Goal: Transaction & Acquisition: Purchase product/service

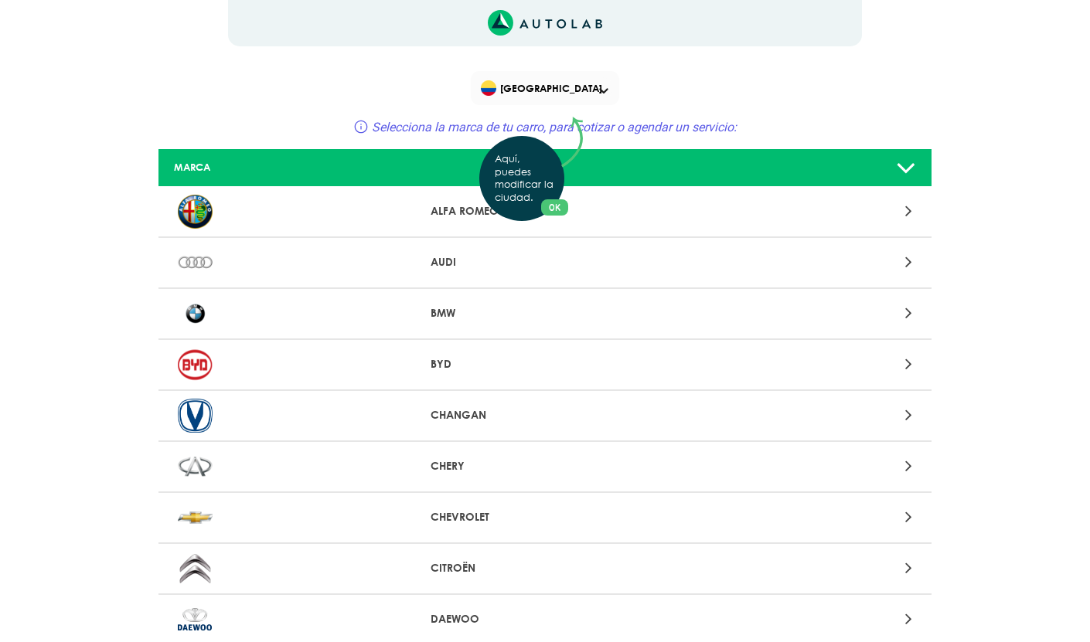
scroll to position [962, 0]
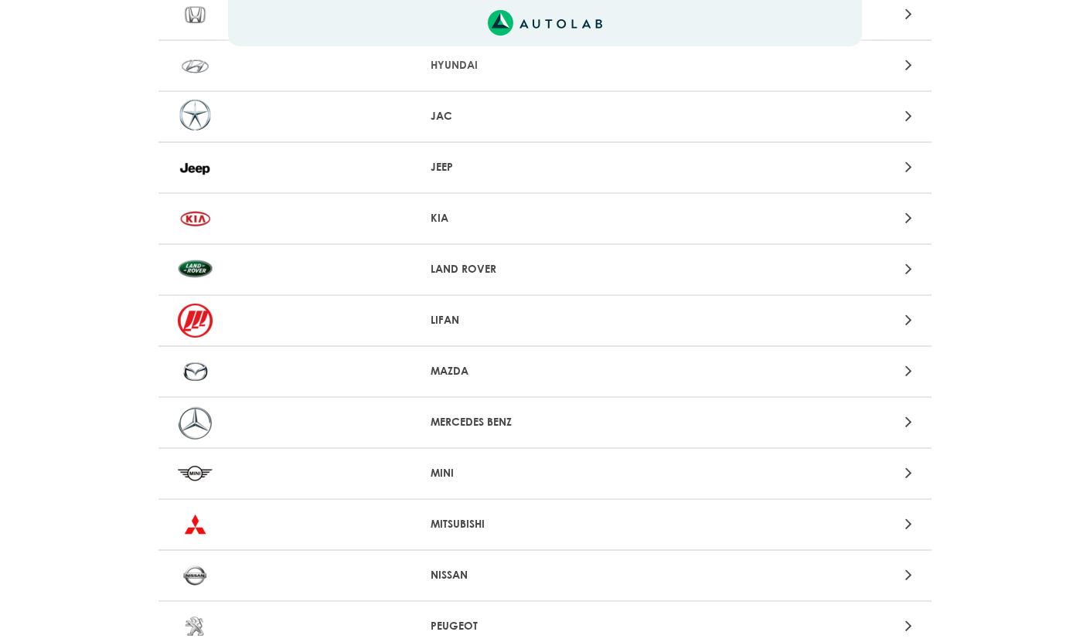
click at [558, 328] on p "LIFAN" at bounding box center [545, 320] width 230 height 16
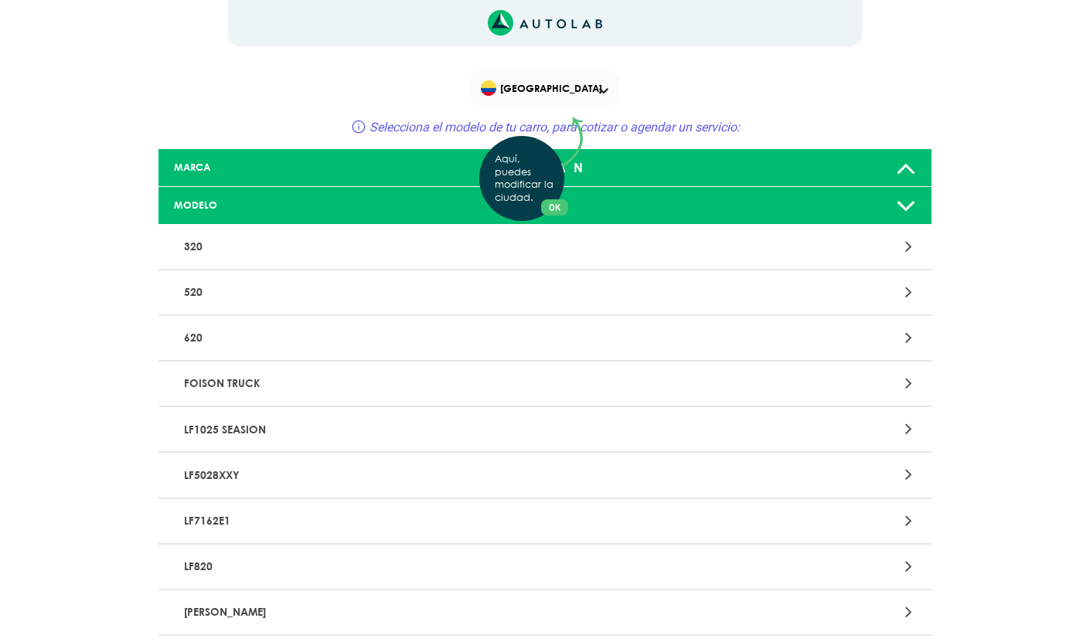
click at [647, 253] on div "Aquí, puedes modificar la ciudad. OK .aex,.bex{fill:none!important;stroke:#50c4…" at bounding box center [545, 321] width 1090 height 642
click at [900, 244] on div at bounding box center [797, 246] width 253 height 21
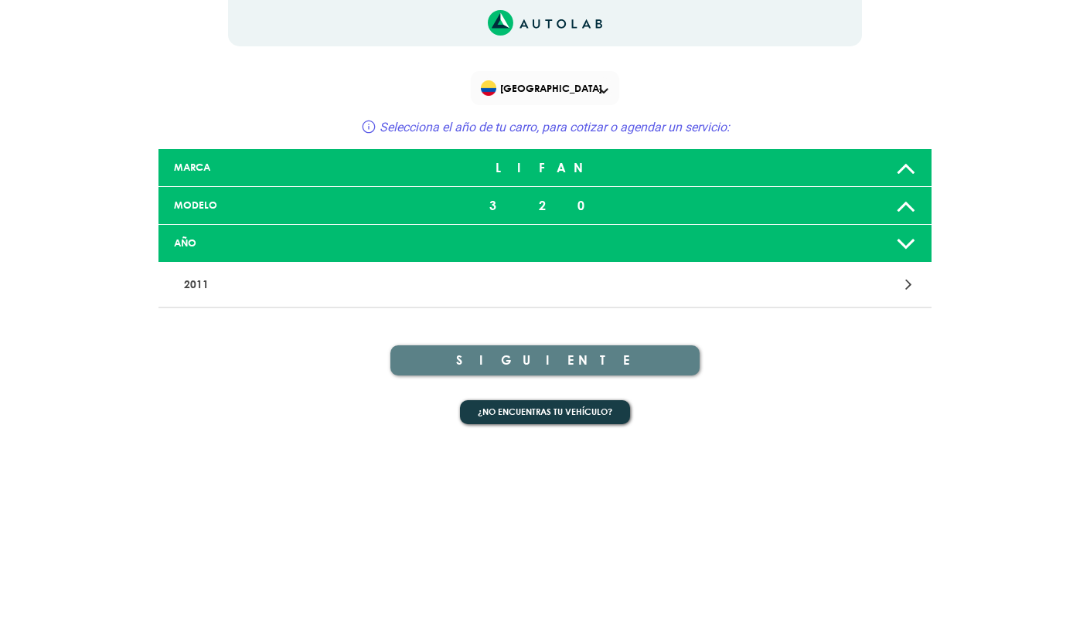
click at [408, 290] on p "2011" at bounding box center [418, 284] width 481 height 29
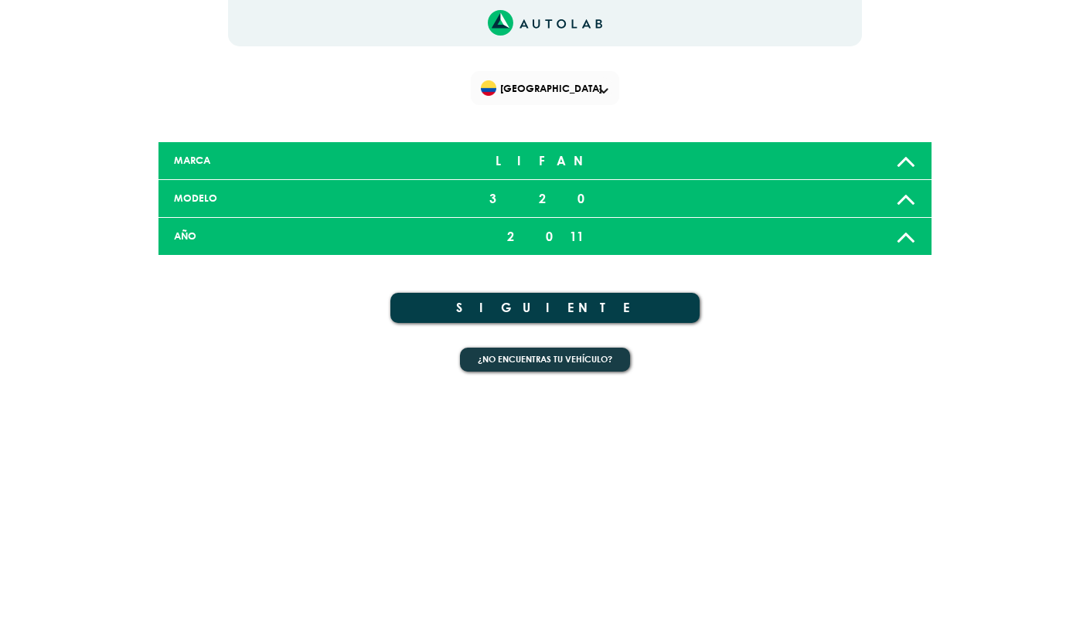
click at [510, 309] on button "SIGUIENTE" at bounding box center [544, 308] width 309 height 30
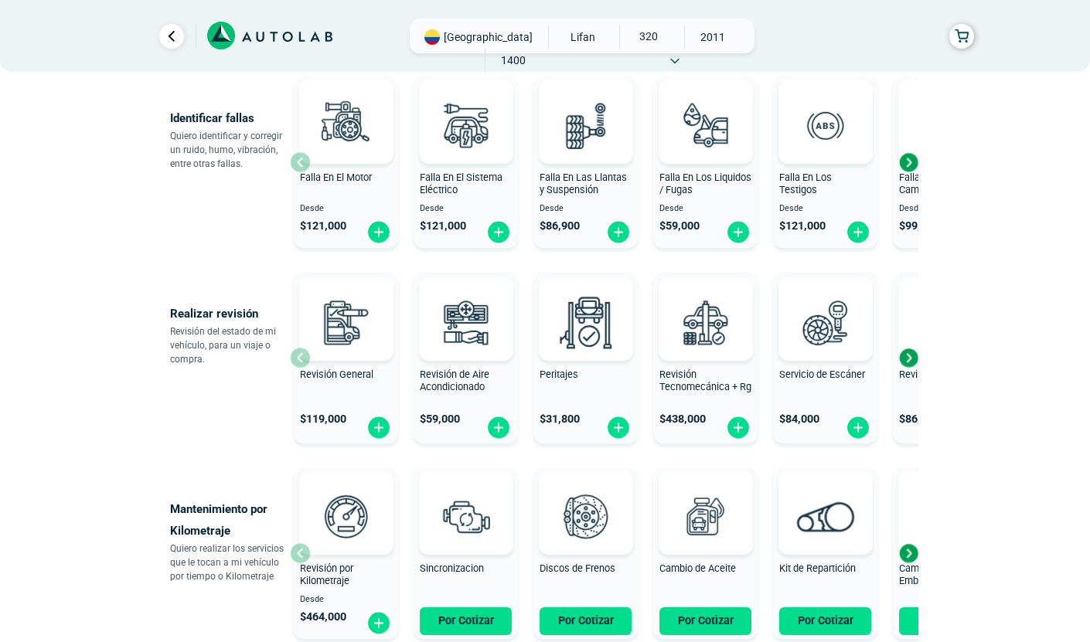
scroll to position [447, 0]
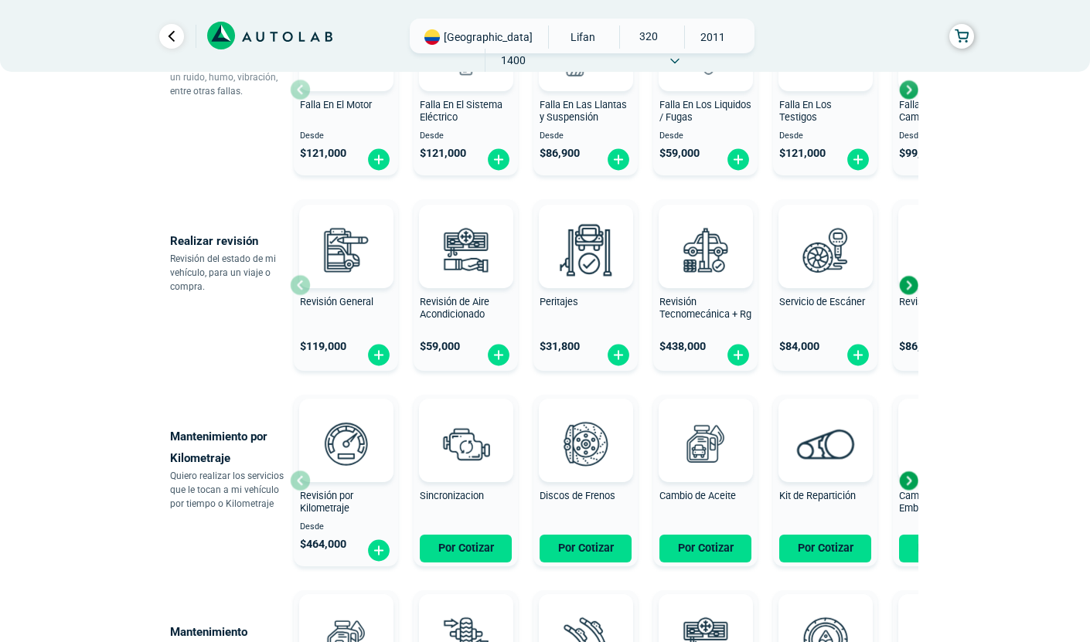
click at [909, 283] on div "Next slide" at bounding box center [907, 285] width 23 height 23
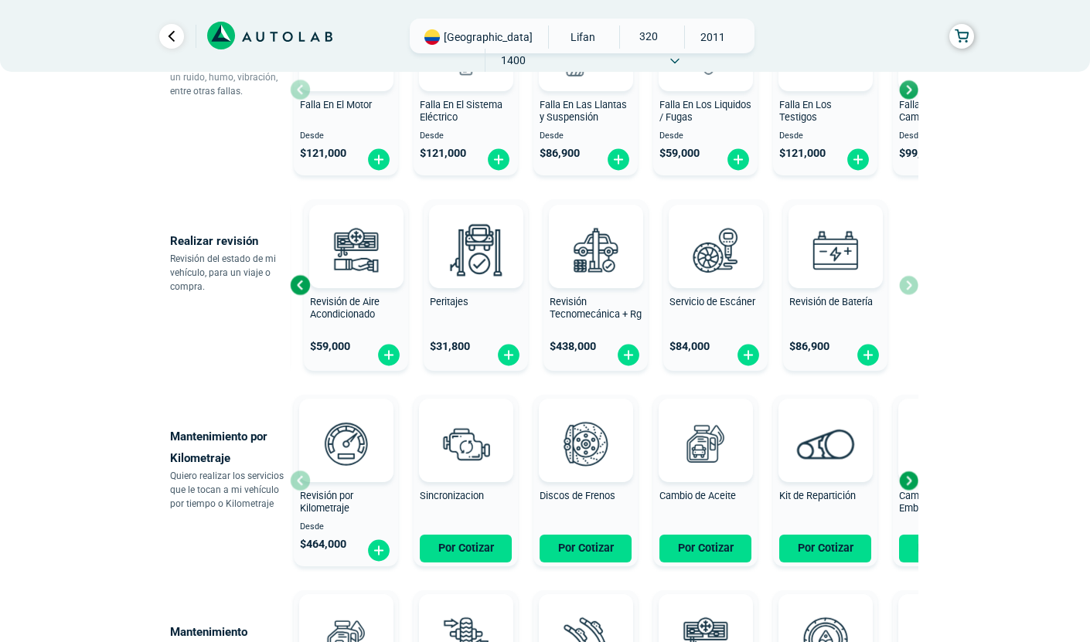
click at [910, 482] on div "Next slide" at bounding box center [907, 480] width 23 height 23
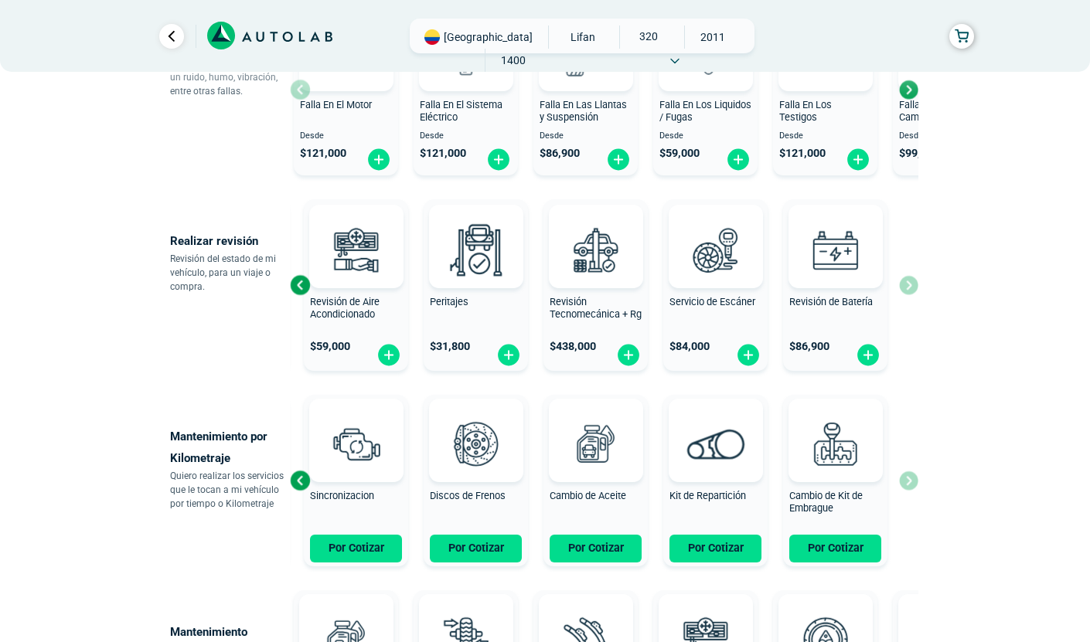
click at [910, 482] on div "Revisión por Kilometraje Desde $ 464,000 Sincronizacion Por Cotizar Discos de F…" at bounding box center [604, 481] width 628 height 184
click at [301, 478] on div "Previous slide" at bounding box center [299, 480] width 23 height 23
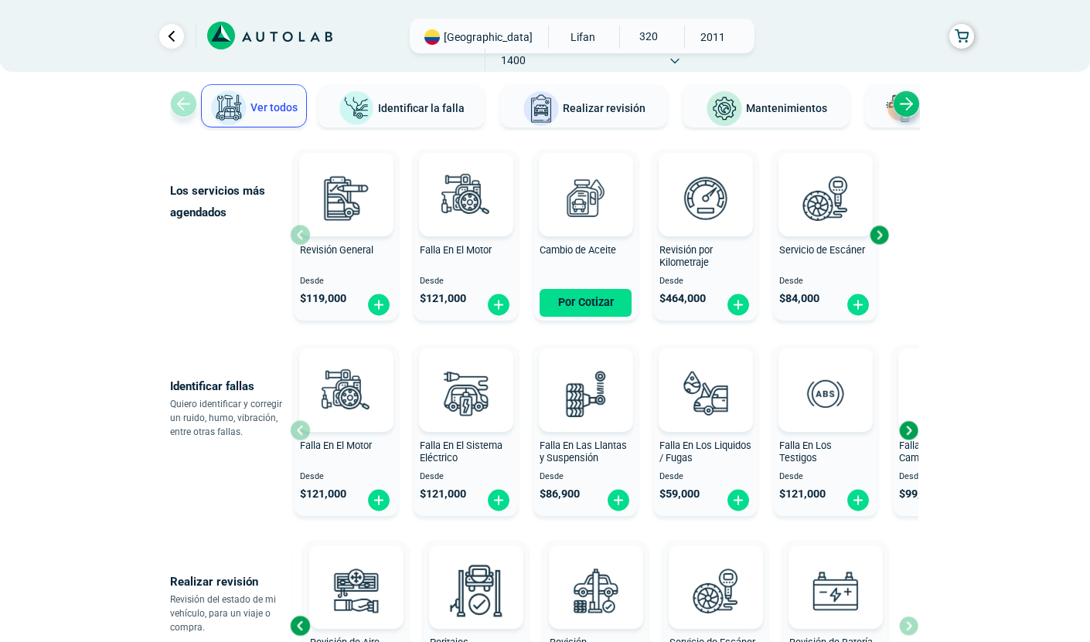
scroll to position [0, 0]
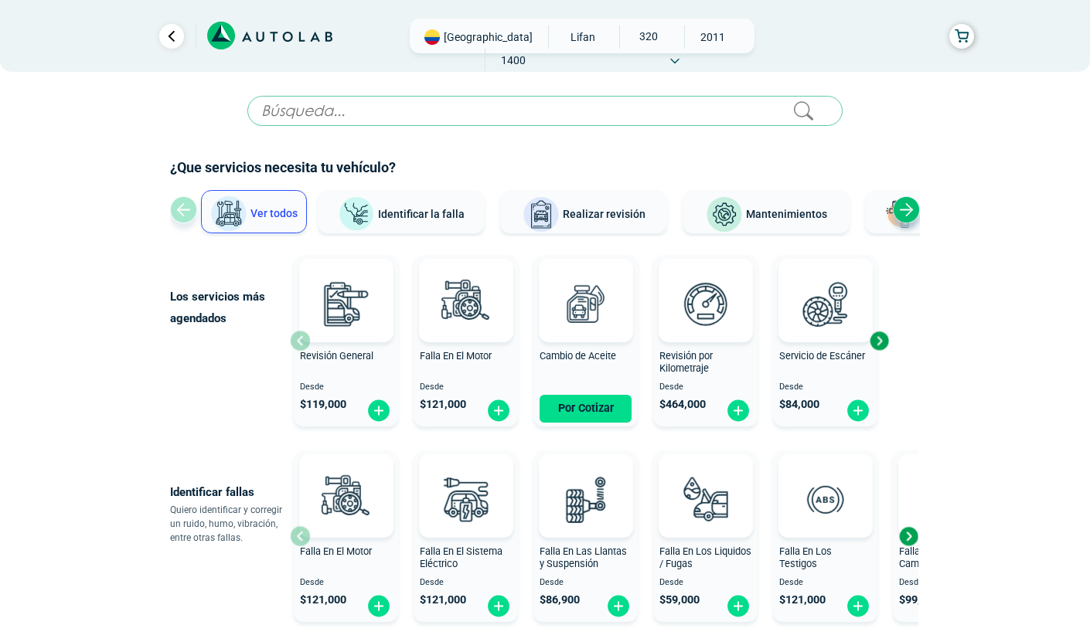
click at [582, 219] on span "Realizar revisión" at bounding box center [604, 214] width 83 height 12
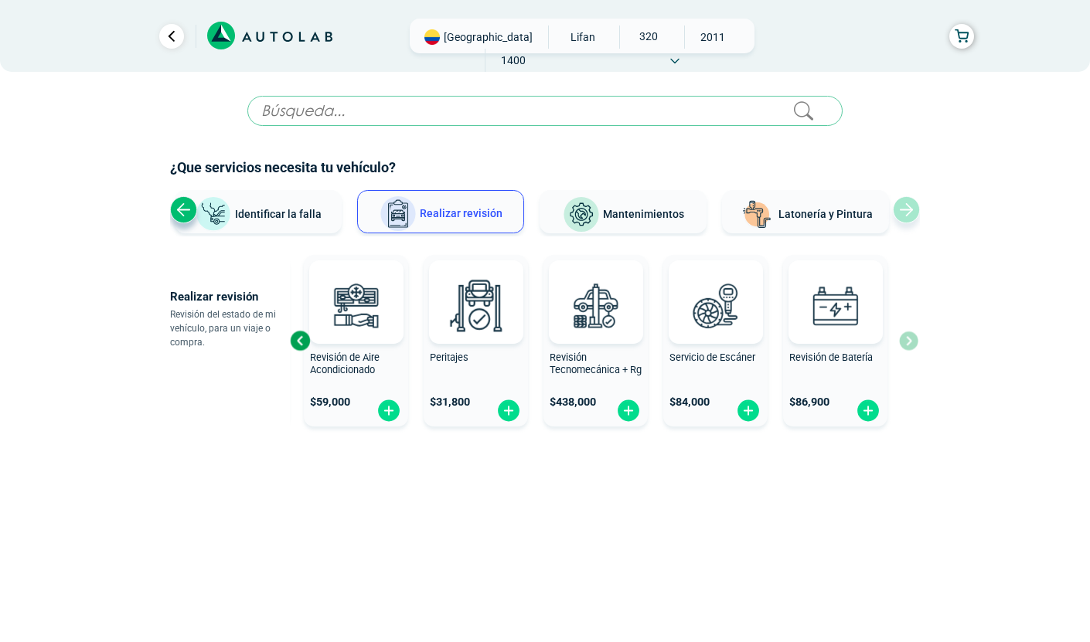
click at [444, 354] on span "Peritajes" at bounding box center [449, 358] width 39 height 12
